Goal: Download file/media

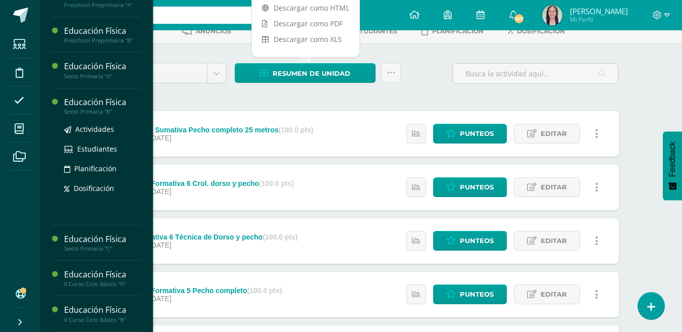
scroll to position [101, 0]
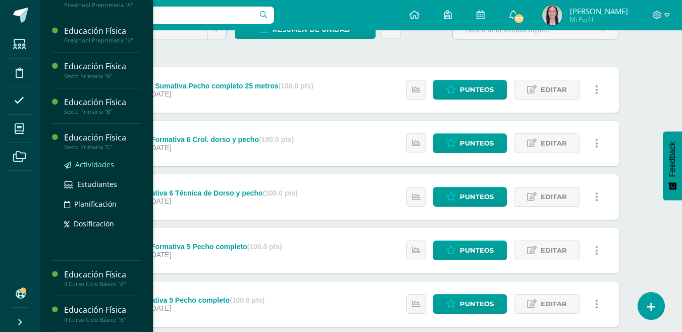
click at [96, 164] on span "Actividades" at bounding box center [94, 165] width 39 height 10
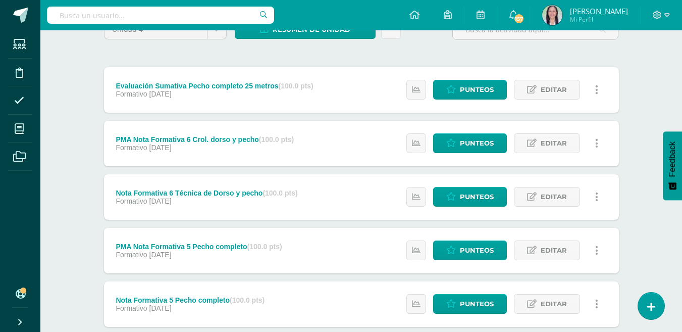
scroll to position [0, 0]
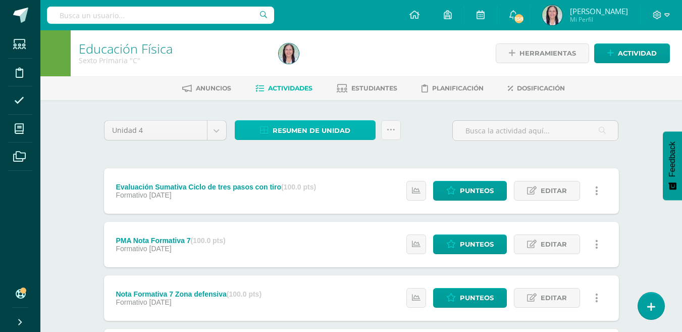
click at [332, 131] on span "Resumen de unidad" at bounding box center [312, 130] width 78 height 19
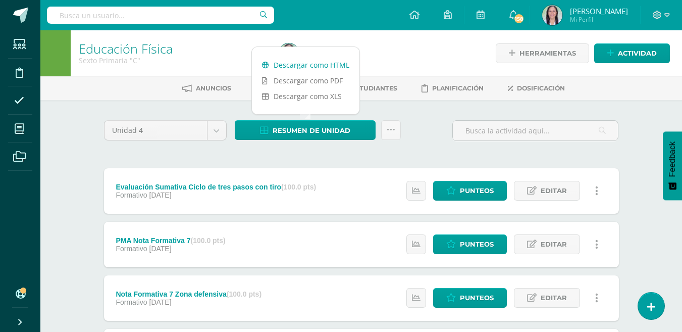
click at [318, 65] on link "Descargar como HTML" at bounding box center [306, 65] width 108 height 16
